Goal: Information Seeking & Learning: Learn about a topic

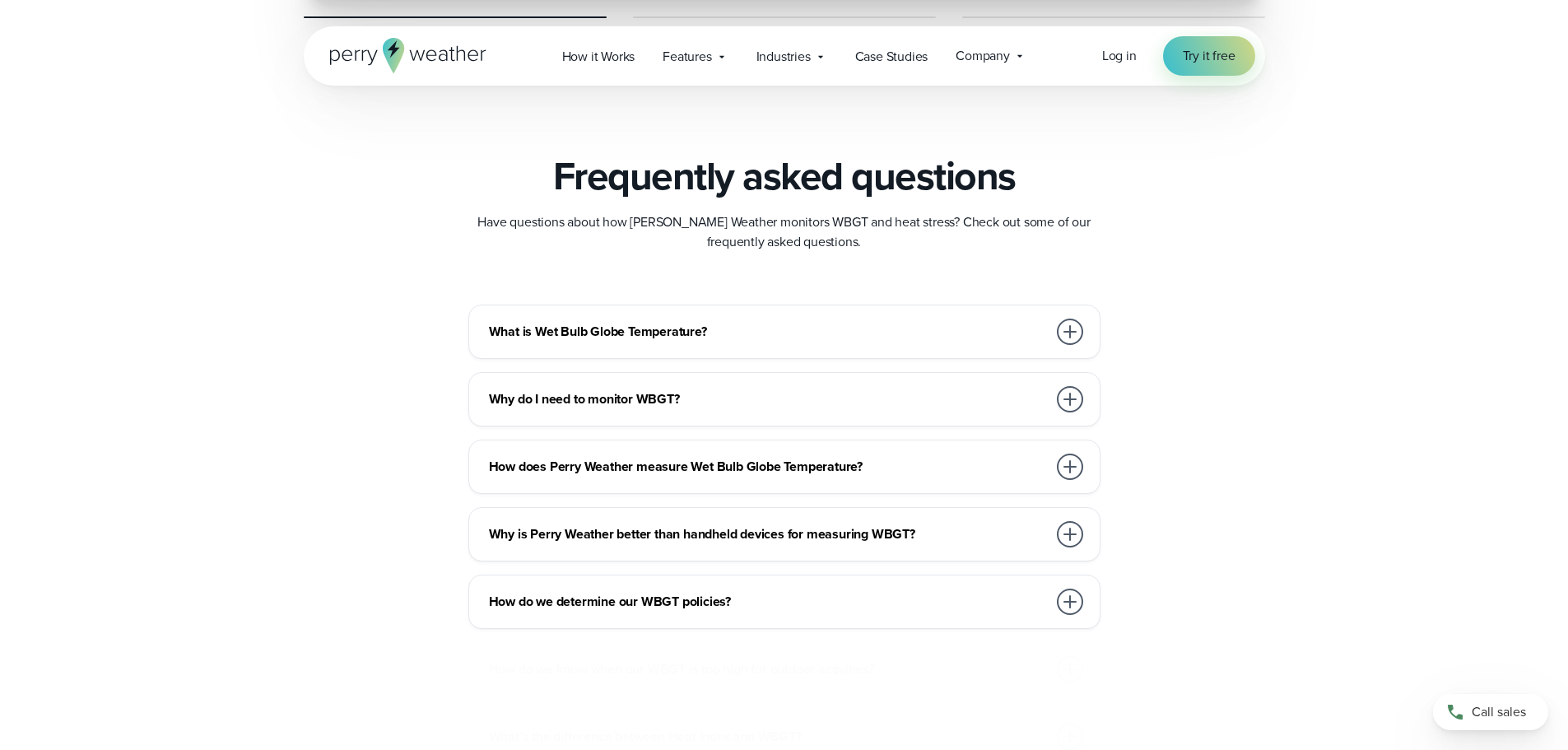
scroll to position [4612, 0]
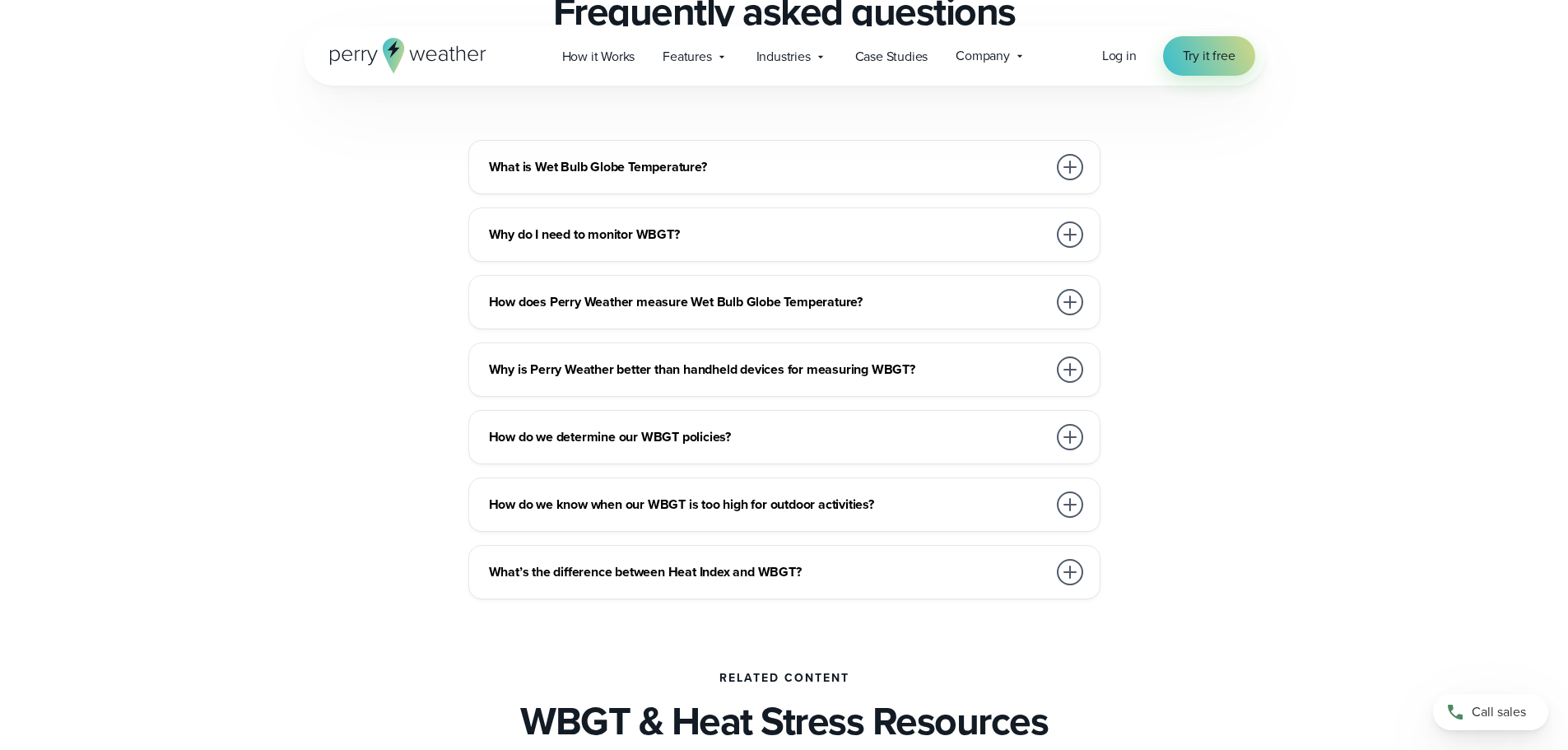
click at [1080, 170] on div at bounding box center [1070, 168] width 27 height 27
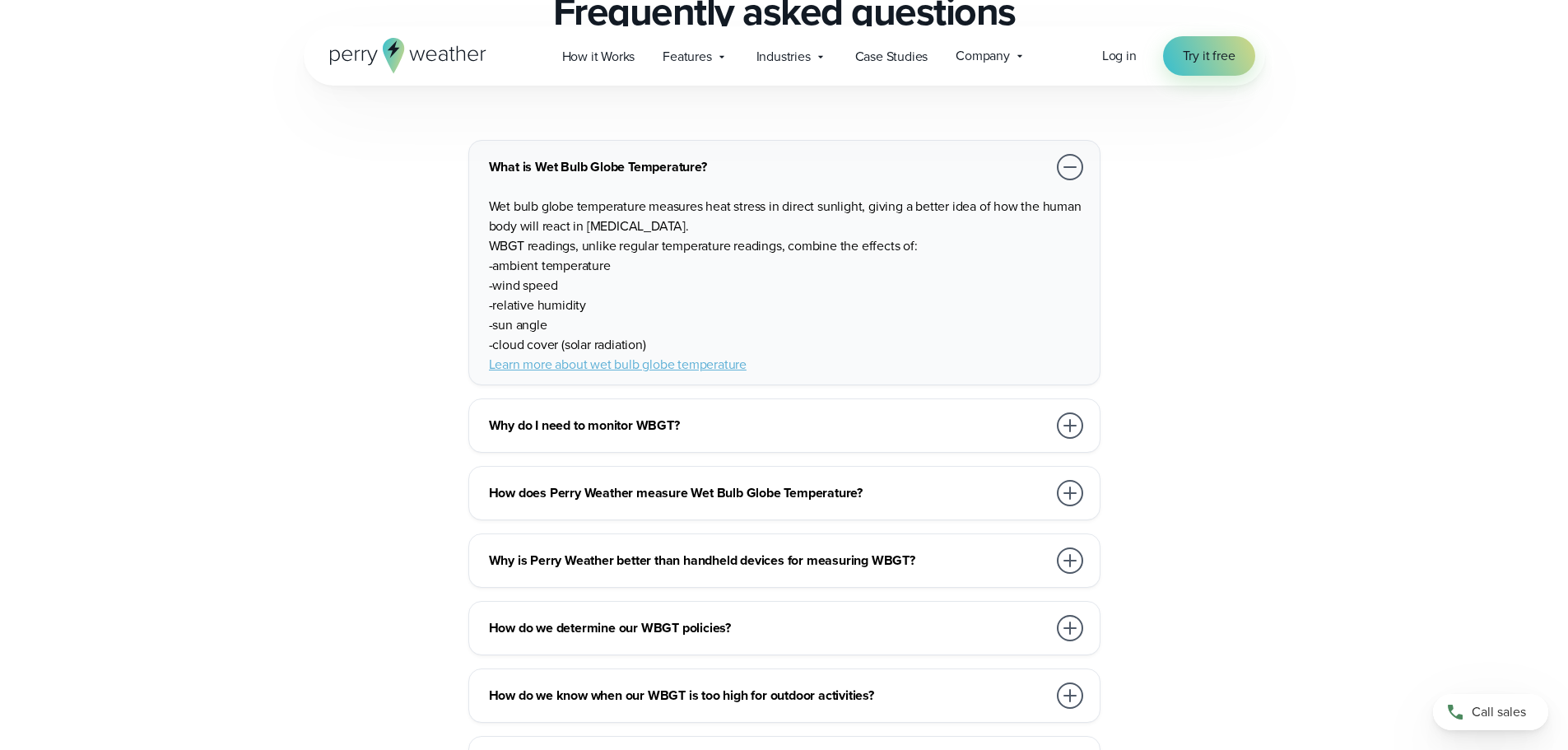
click at [1080, 170] on div at bounding box center [1070, 168] width 27 height 27
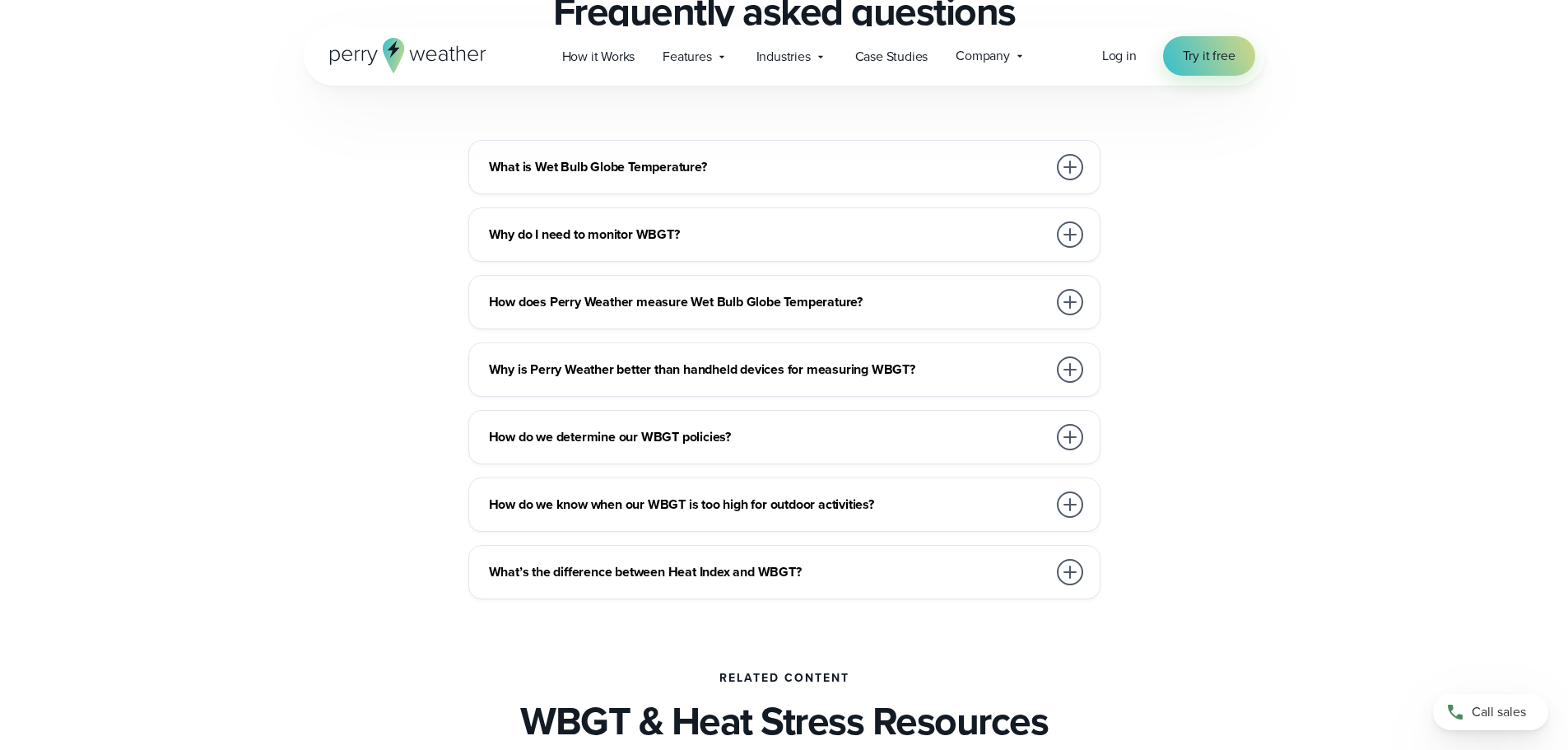
click at [1062, 570] on div at bounding box center [1070, 573] width 27 height 27
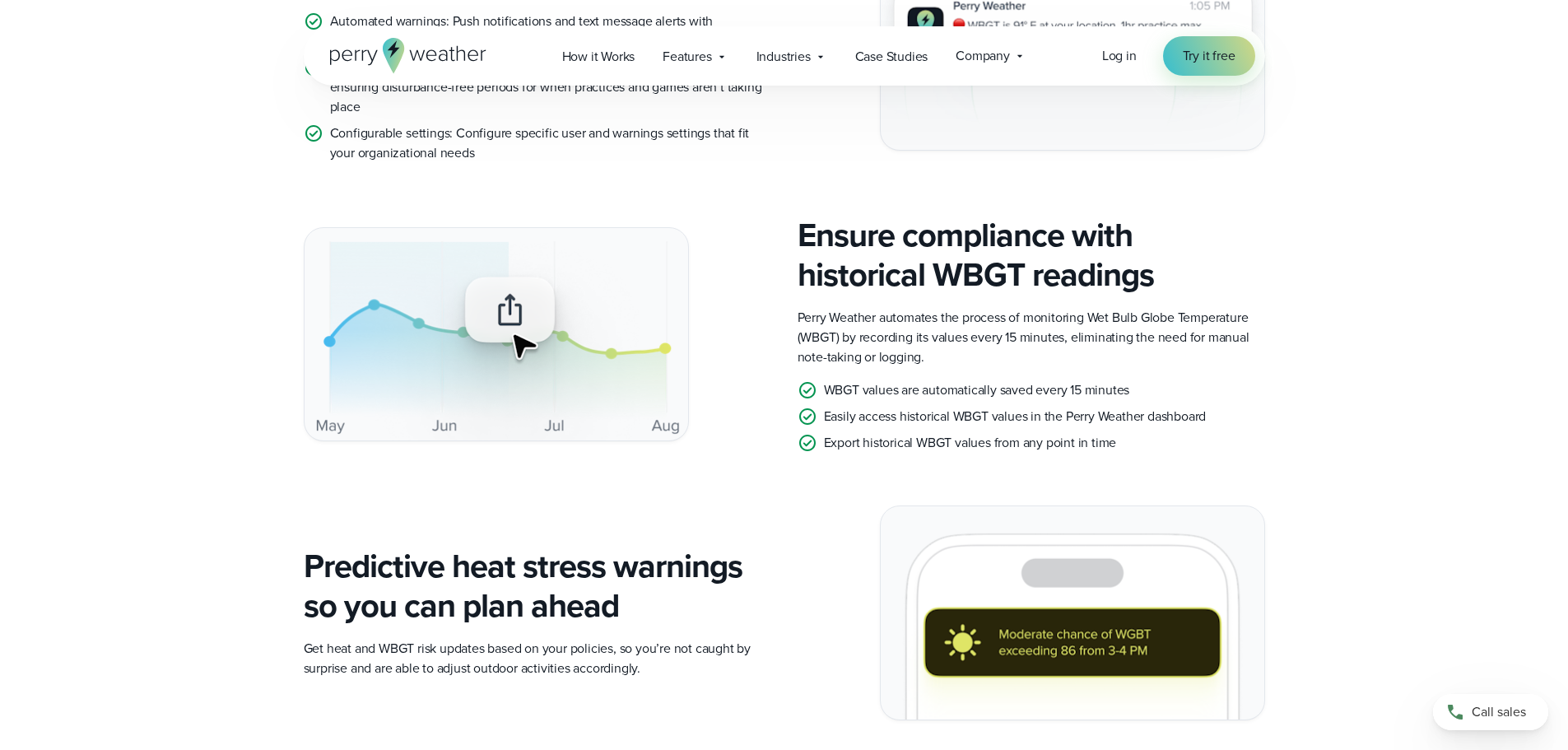
scroll to position [577, 0]
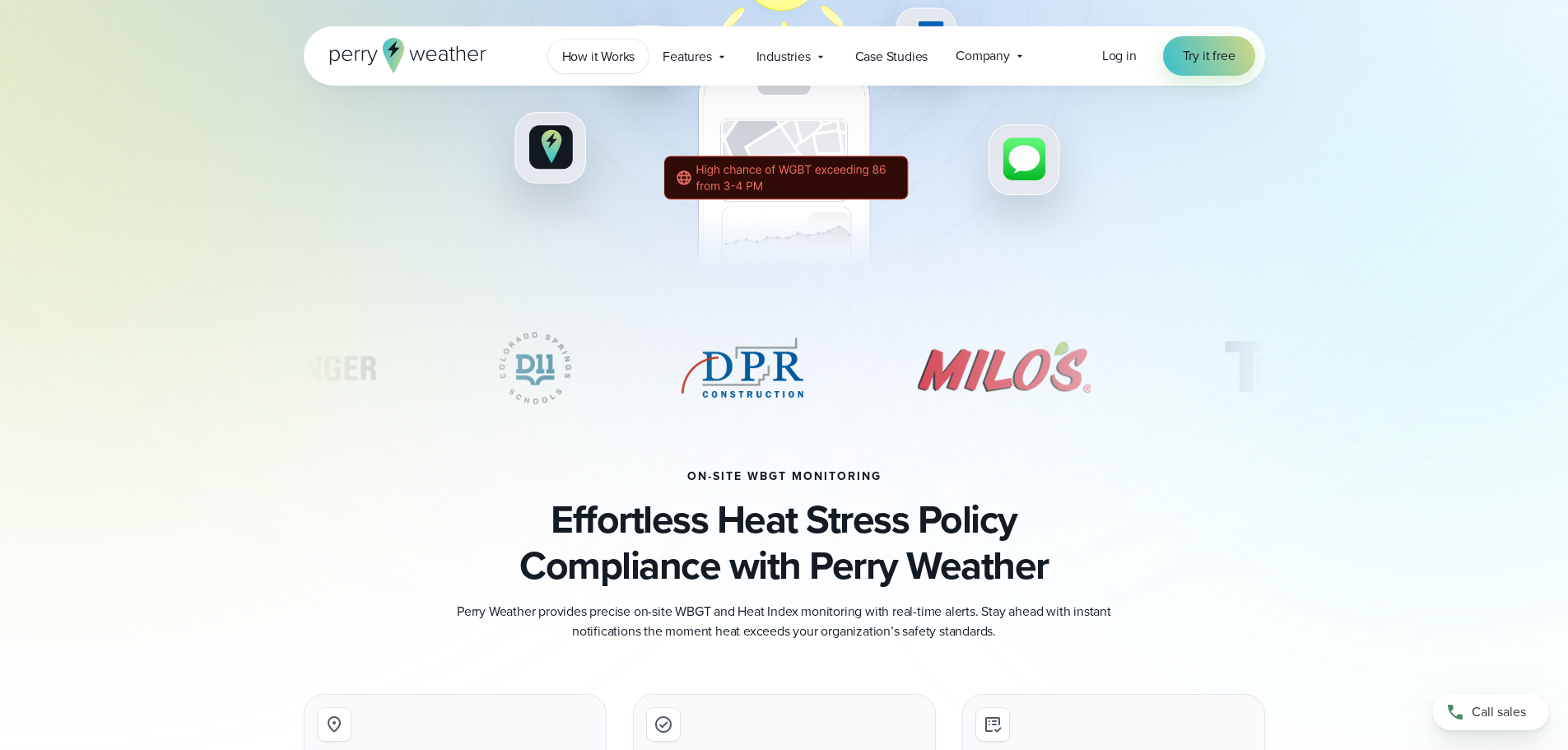
click at [616, 47] on span "How it Works" at bounding box center [598, 57] width 74 height 20
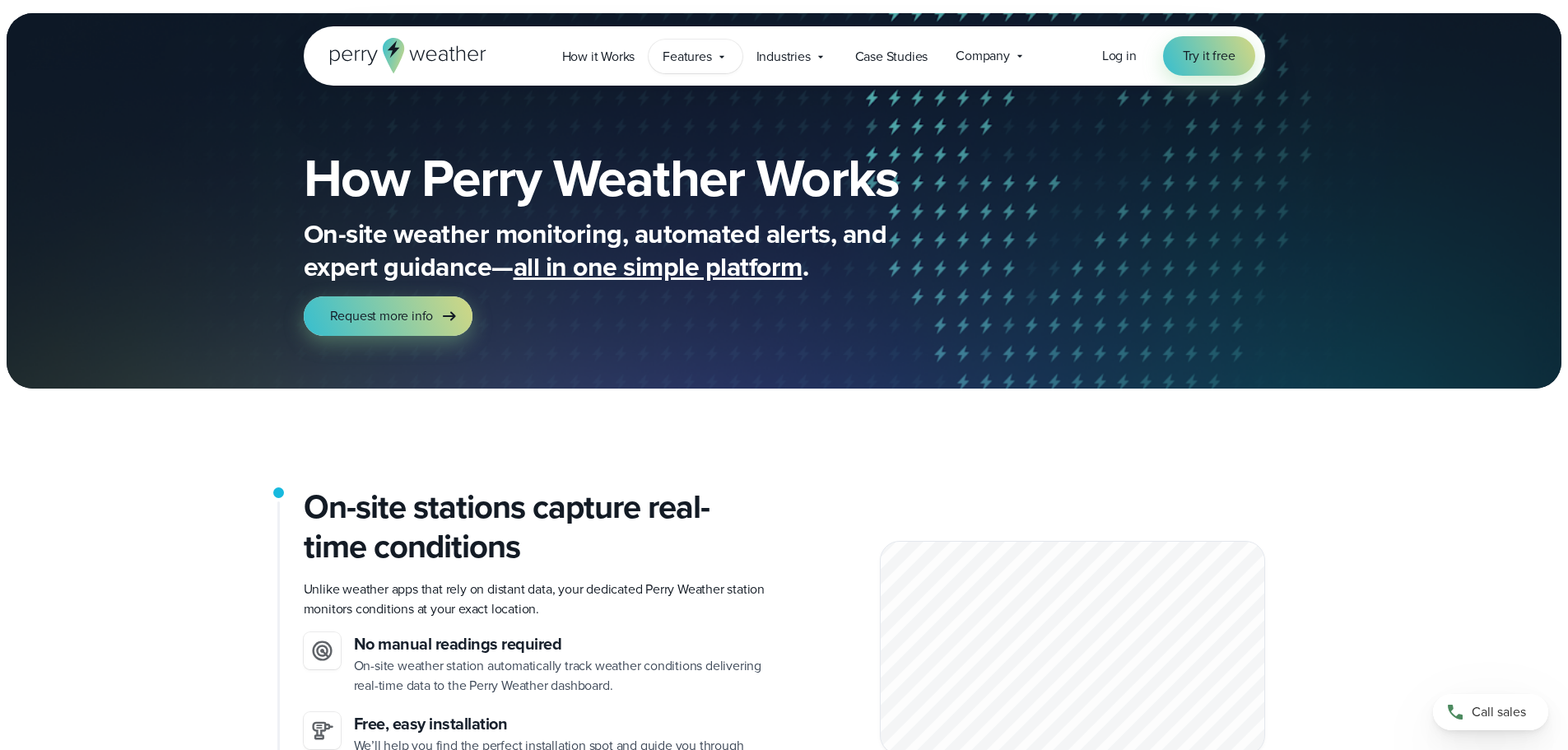
click at [694, 50] on span "Features" at bounding box center [686, 57] width 49 height 20
